Goal: Task Accomplishment & Management: Use online tool/utility

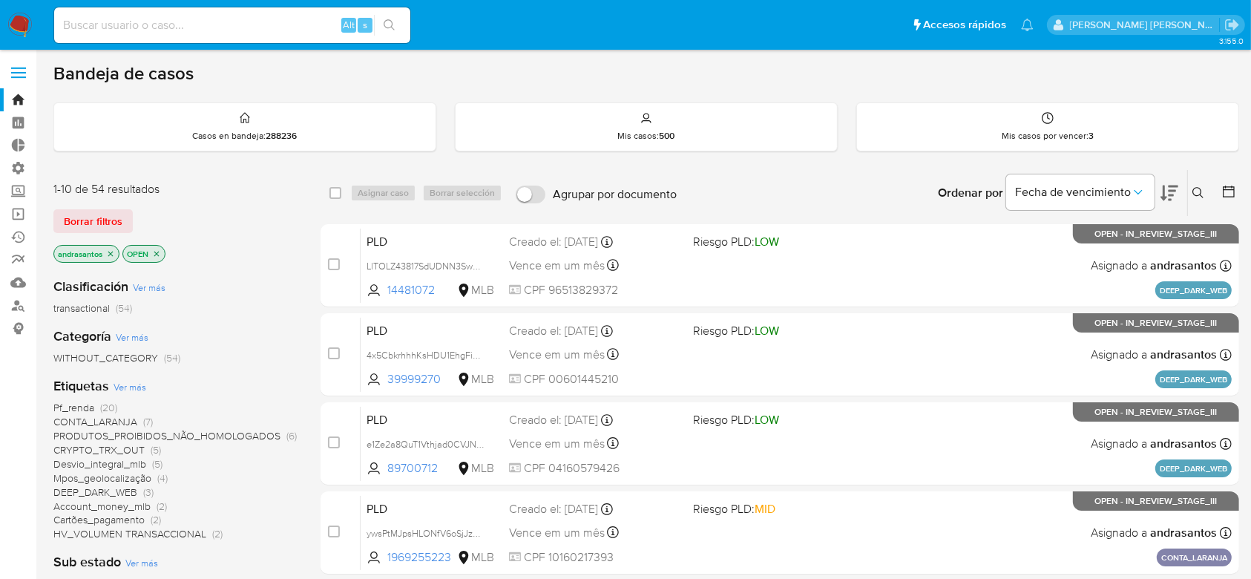
click at [110, 253] on icon "close-filter" at bounding box center [110, 253] width 5 height 5
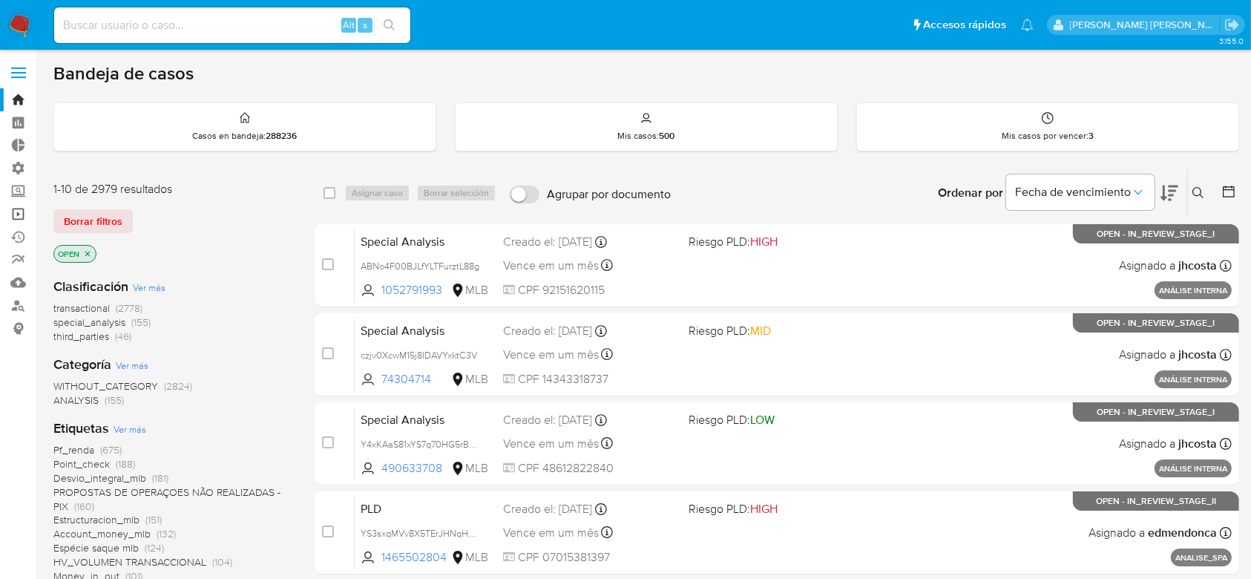
click at [18, 215] on link "Operaciones masivas" at bounding box center [88, 214] width 177 height 23
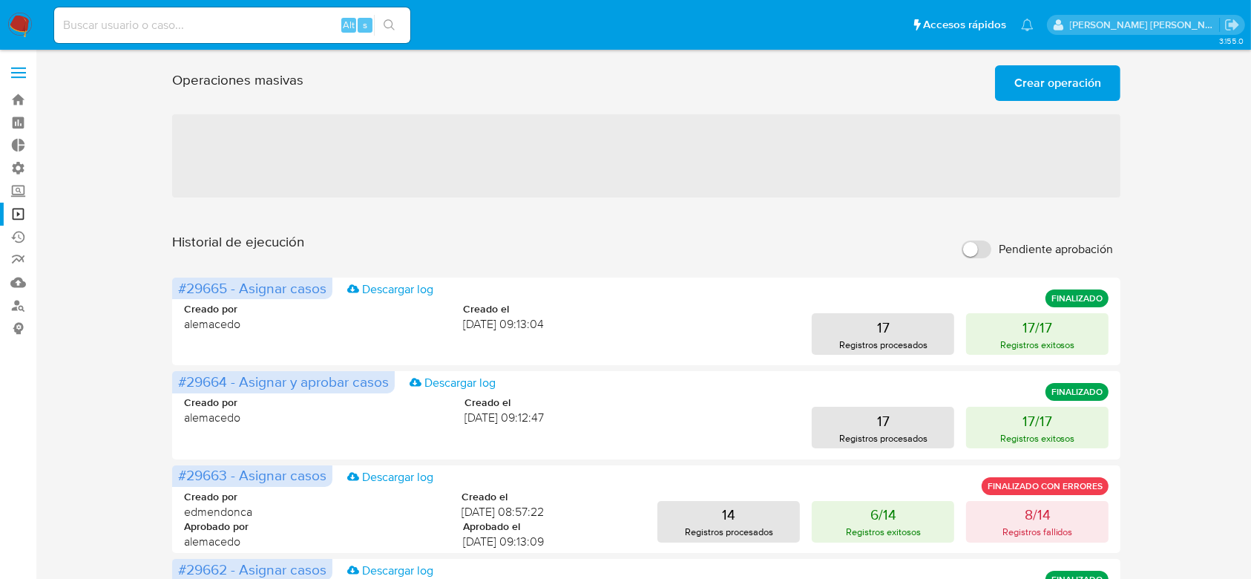
click at [1033, 76] on span "Crear operación" at bounding box center [1057, 83] width 87 height 33
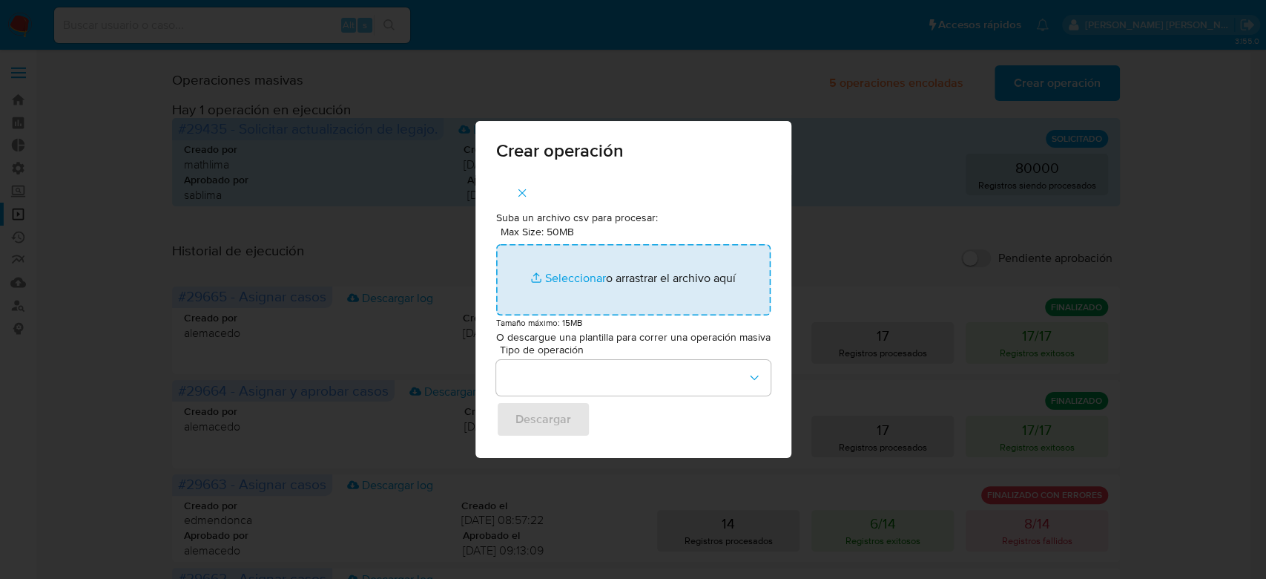
click at [558, 281] on input "Max Size: 50MB Seleccionar archivos" at bounding box center [633, 279] width 274 height 71
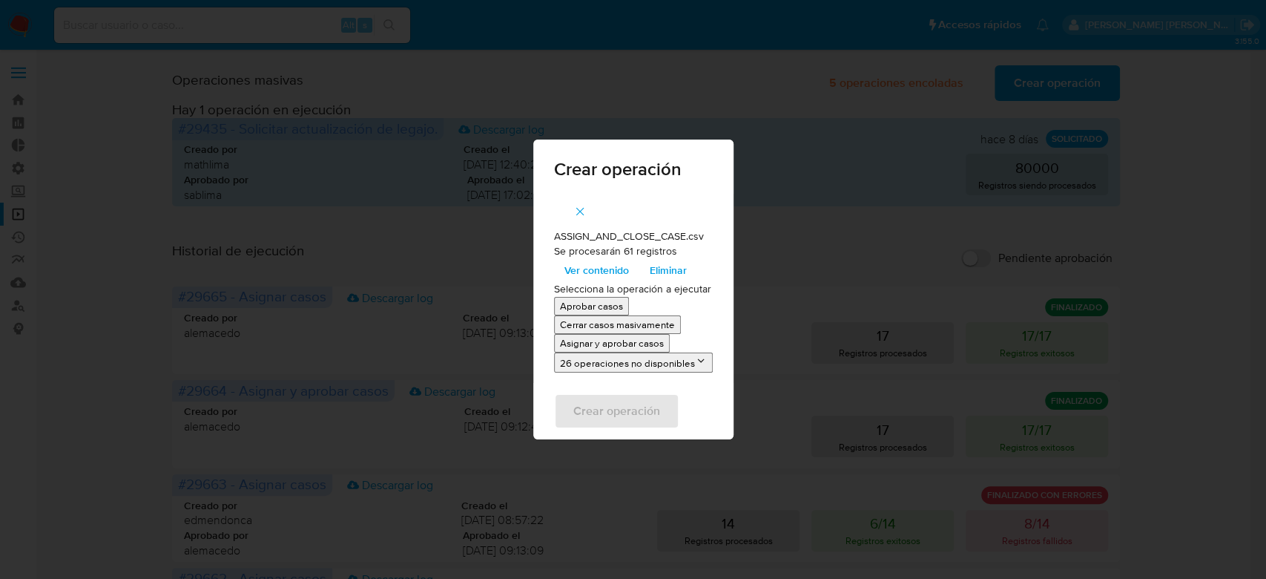
click at [611, 274] on span "Ver contenido" at bounding box center [597, 270] width 65 height 21
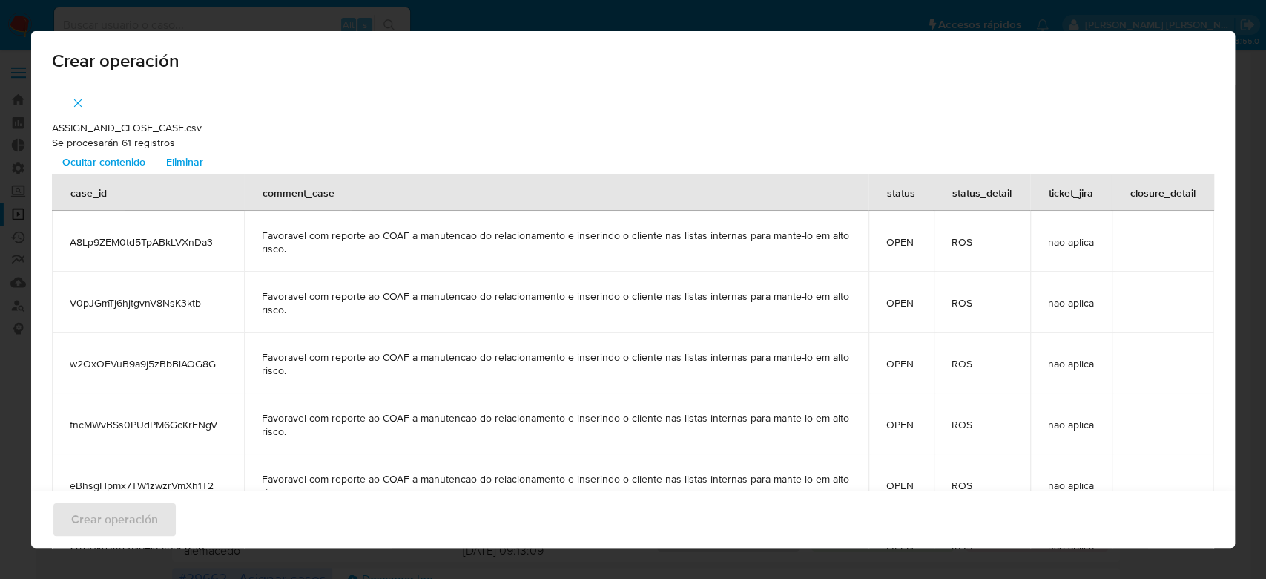
click at [81, 102] on icon "button" at bounding box center [77, 102] width 13 height 13
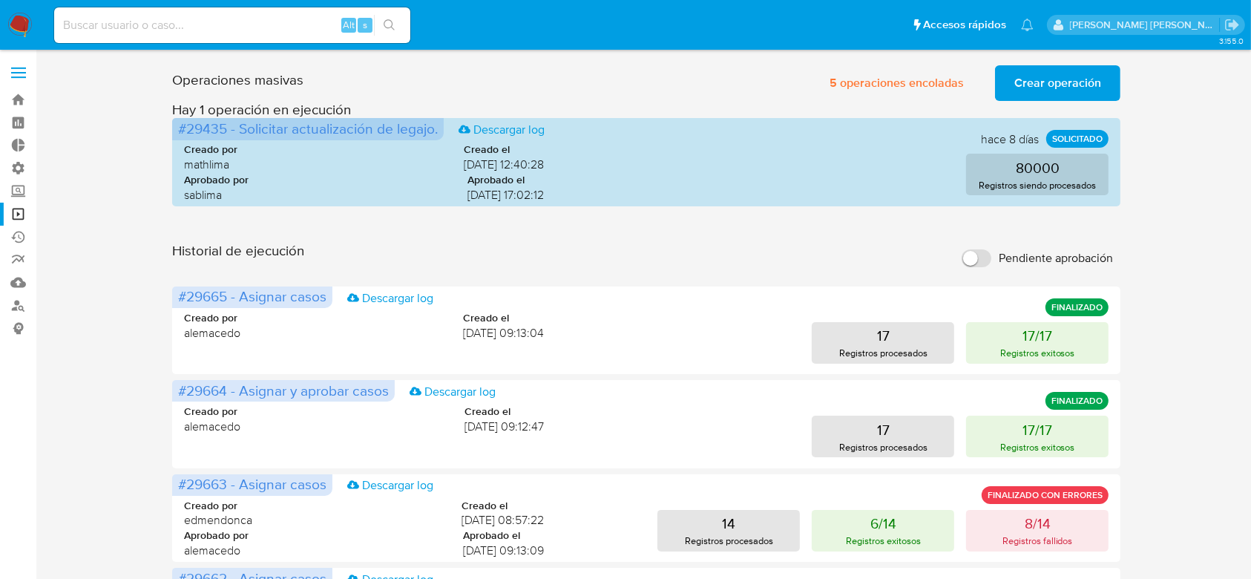
click at [1041, 84] on span "Crear operación" at bounding box center [1057, 83] width 87 height 33
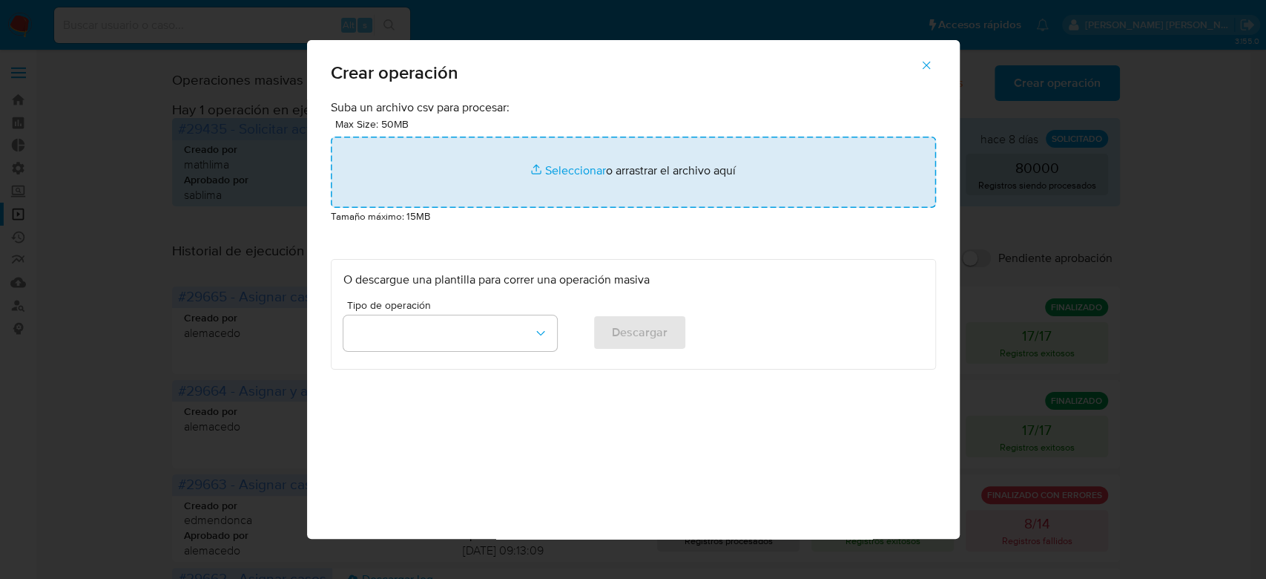
click at [592, 168] on input "file" at bounding box center [633, 171] width 605 height 71
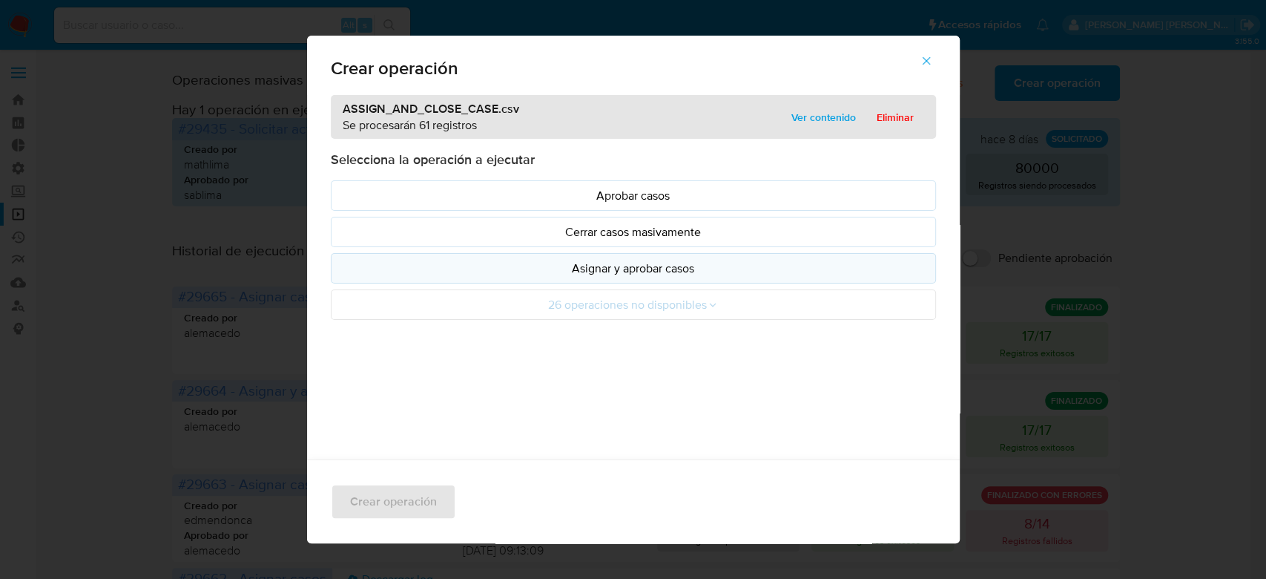
click at [676, 266] on p "Asignar y aprobar casos" at bounding box center [633, 268] width 580 height 17
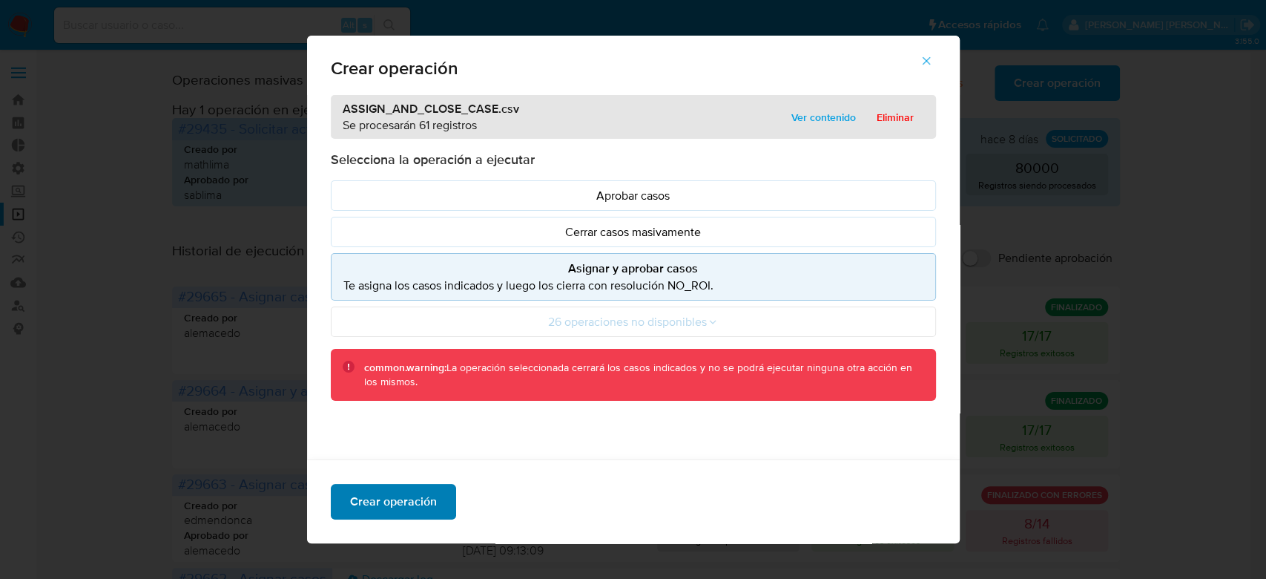
click at [427, 502] on button "Crear operación" at bounding box center [393, 502] width 125 height 36
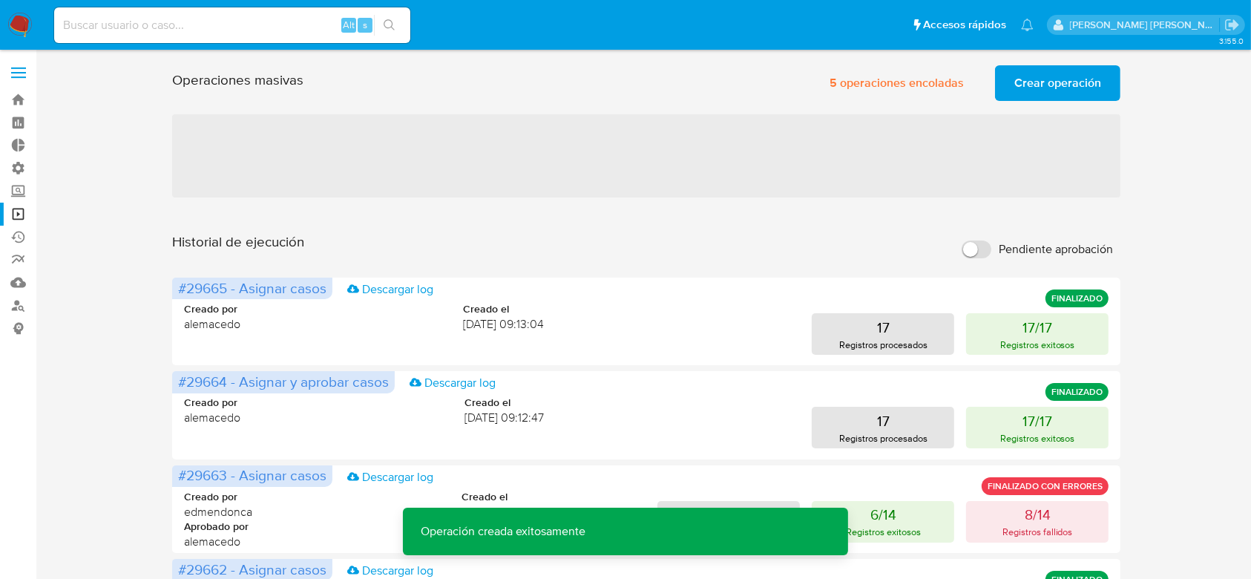
click at [1041, 79] on span "Crear operación" at bounding box center [1057, 83] width 87 height 33
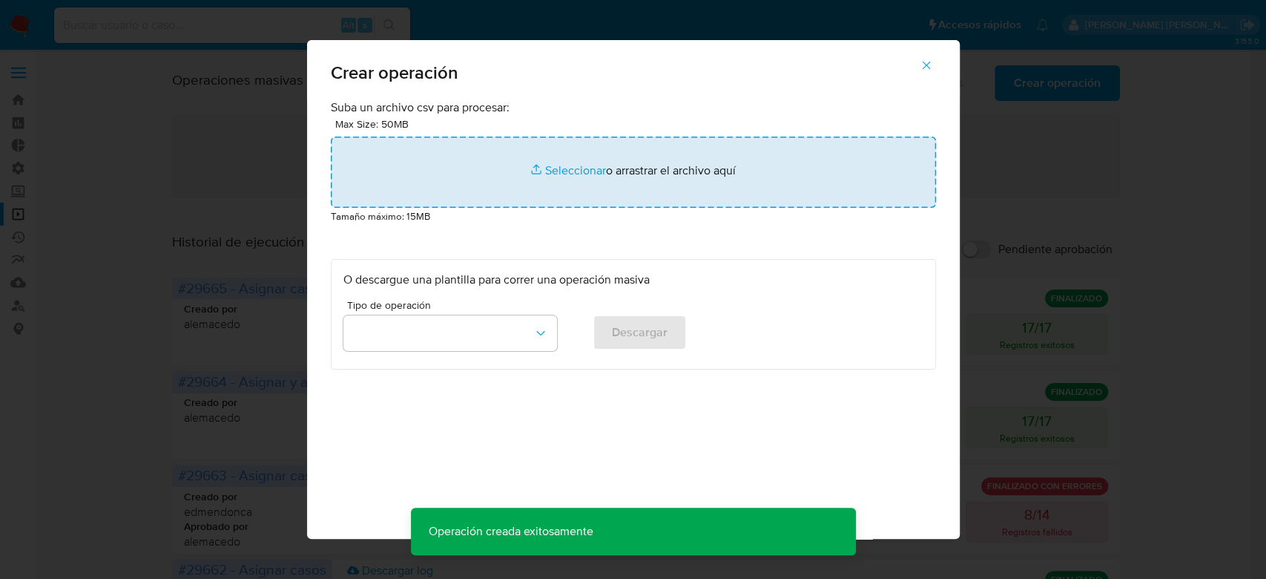
click at [564, 166] on input "file" at bounding box center [633, 171] width 605 height 71
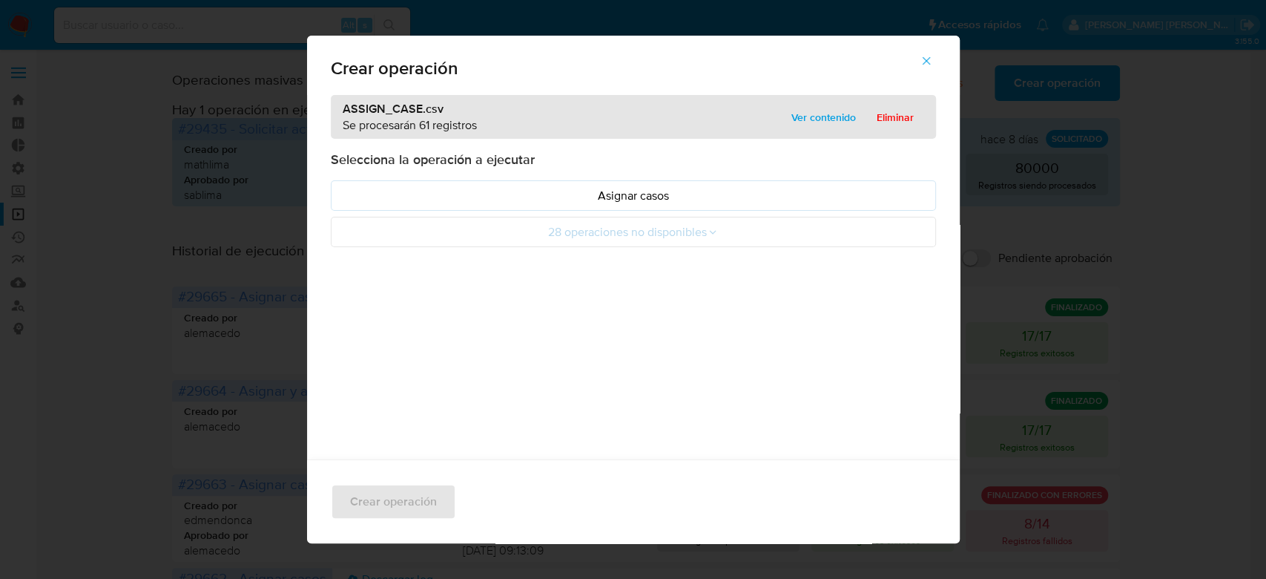
click at [814, 117] on span "Ver contenido" at bounding box center [824, 117] width 65 height 21
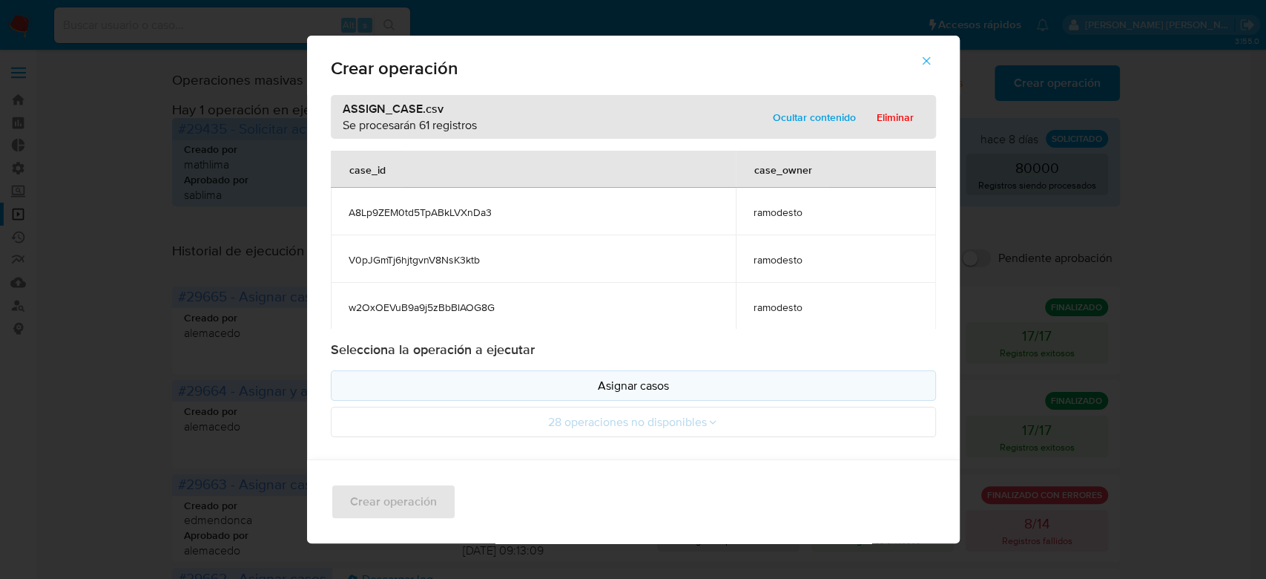
click at [648, 380] on p "Asignar casos" at bounding box center [633, 385] width 580 height 17
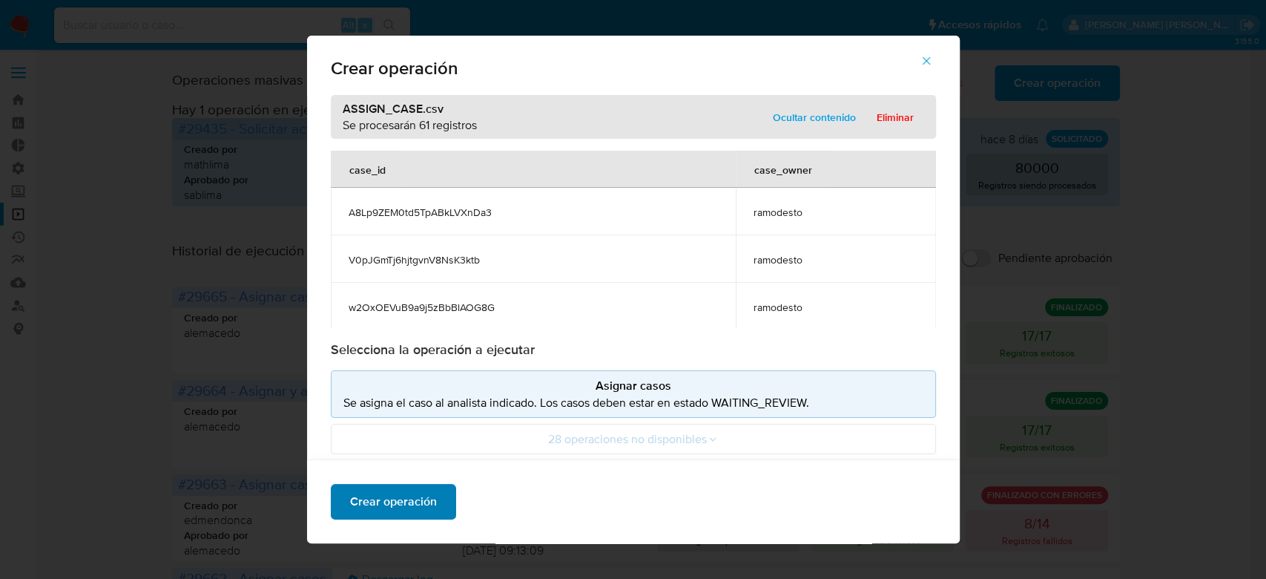
click at [409, 506] on span "Crear operación" at bounding box center [393, 501] width 87 height 33
